Goal: Transaction & Acquisition: Purchase product/service

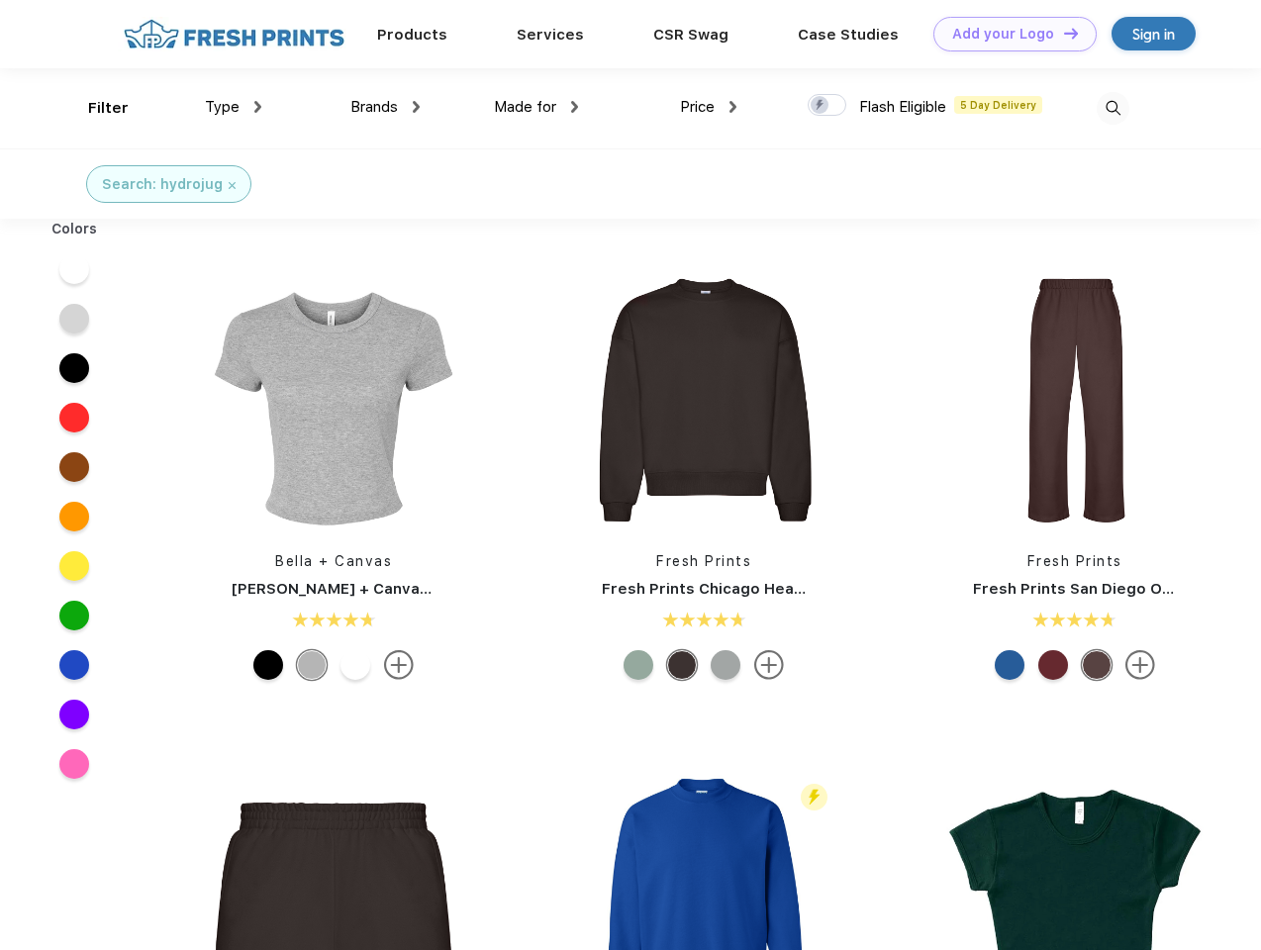
click at [1008, 34] on link "Add your Logo Design Tool" at bounding box center [1015, 34] width 163 height 35
click at [0, 0] on div "Design Tool" at bounding box center [0, 0] width 0 height 0
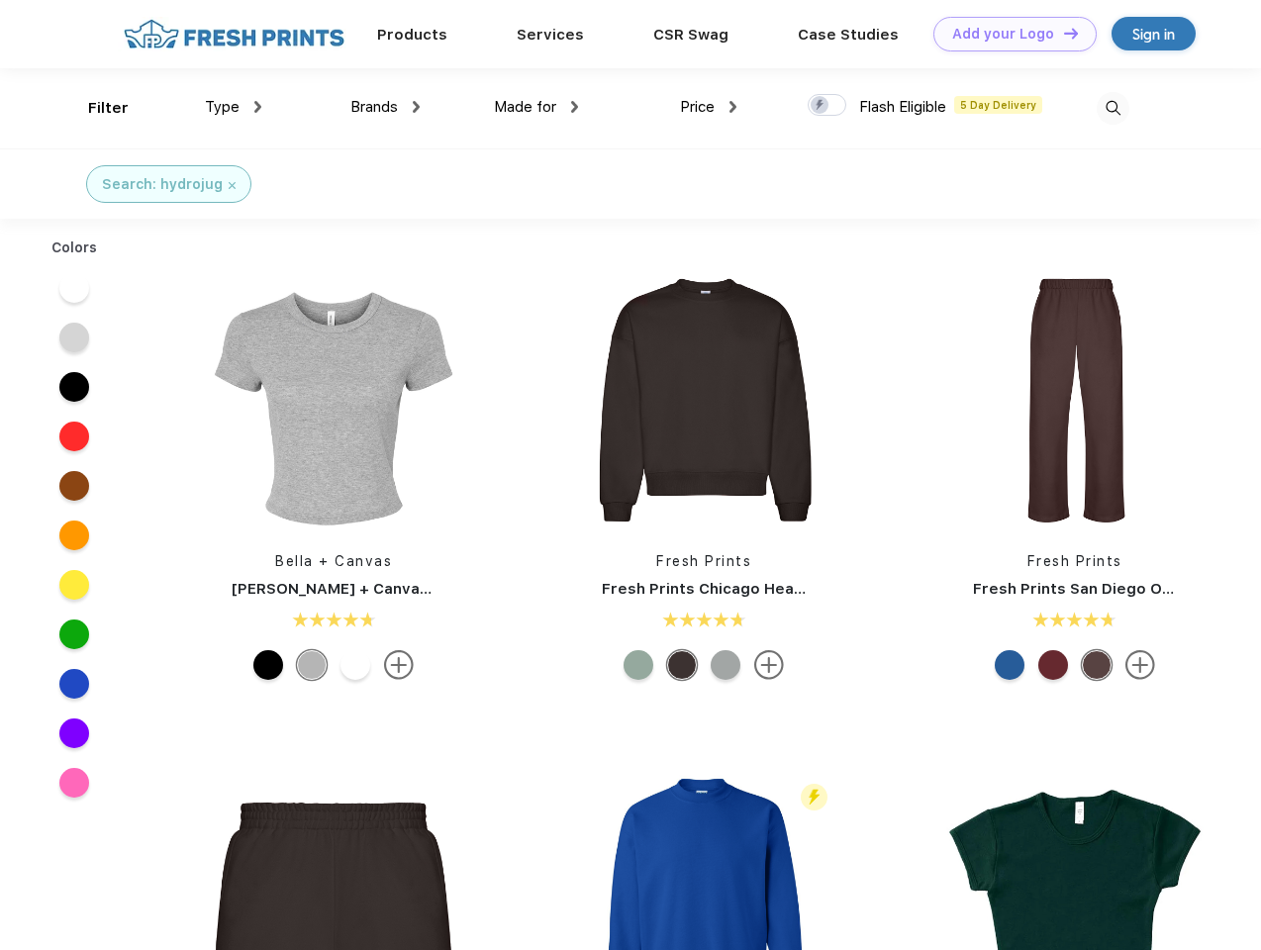
click at [1062, 33] on link "Add your Logo Design Tool" at bounding box center [1015, 34] width 163 height 35
click at [95, 108] on div "Filter" at bounding box center [108, 108] width 41 height 23
click at [234, 107] on span "Type" at bounding box center [222, 107] width 35 height 18
click at [385, 107] on span "Brands" at bounding box center [374, 107] width 48 height 18
click at [537, 107] on span "Made for" at bounding box center [525, 107] width 62 height 18
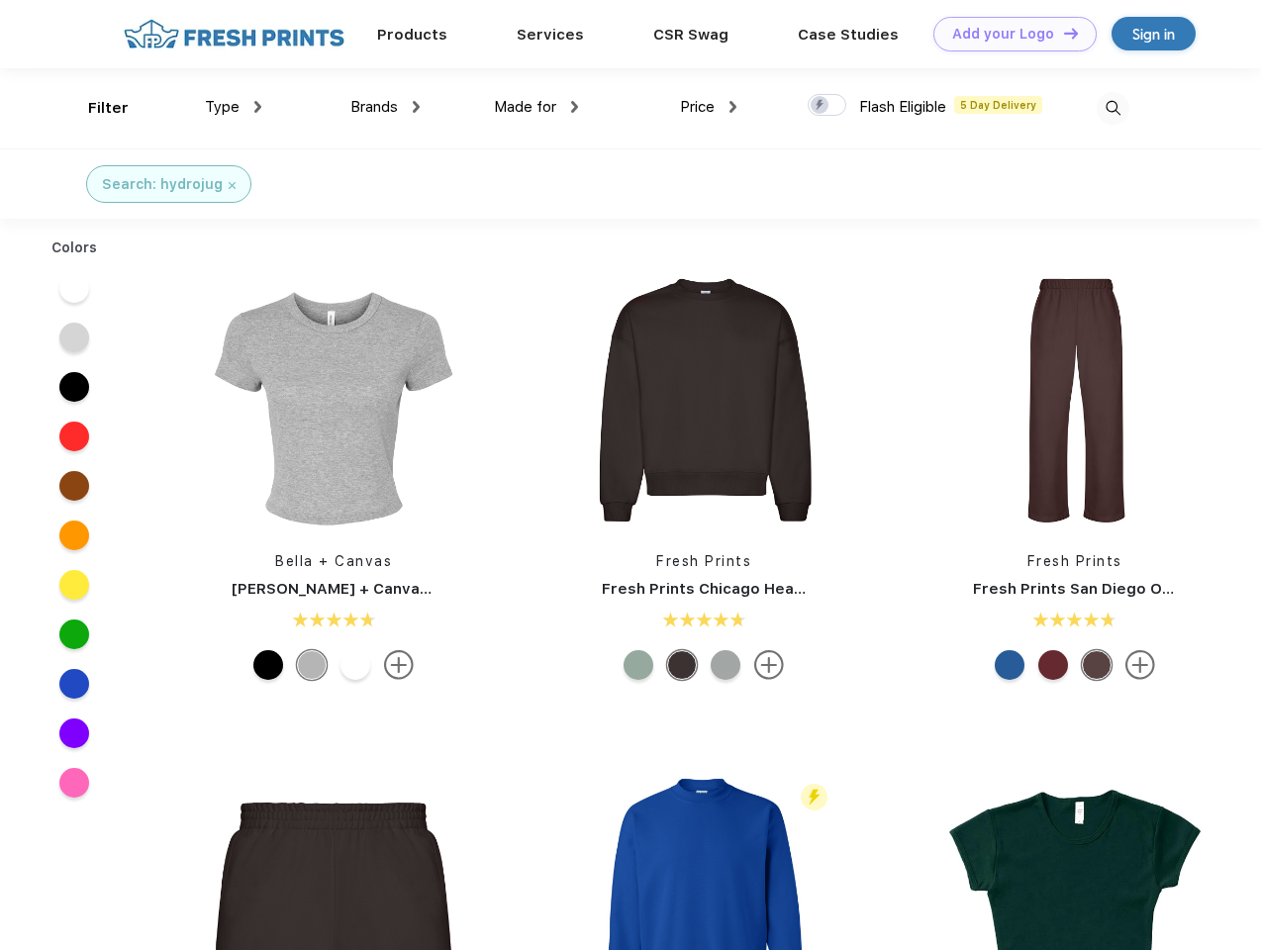
click at [709, 107] on span "Price" at bounding box center [697, 107] width 35 height 18
click at [828, 106] on div at bounding box center [827, 105] width 39 height 22
click at [821, 106] on input "checkbox" at bounding box center [814, 99] width 13 height 13
click at [1113, 108] on img at bounding box center [1113, 108] width 33 height 33
